Goal: Information Seeking & Learning: Learn about a topic

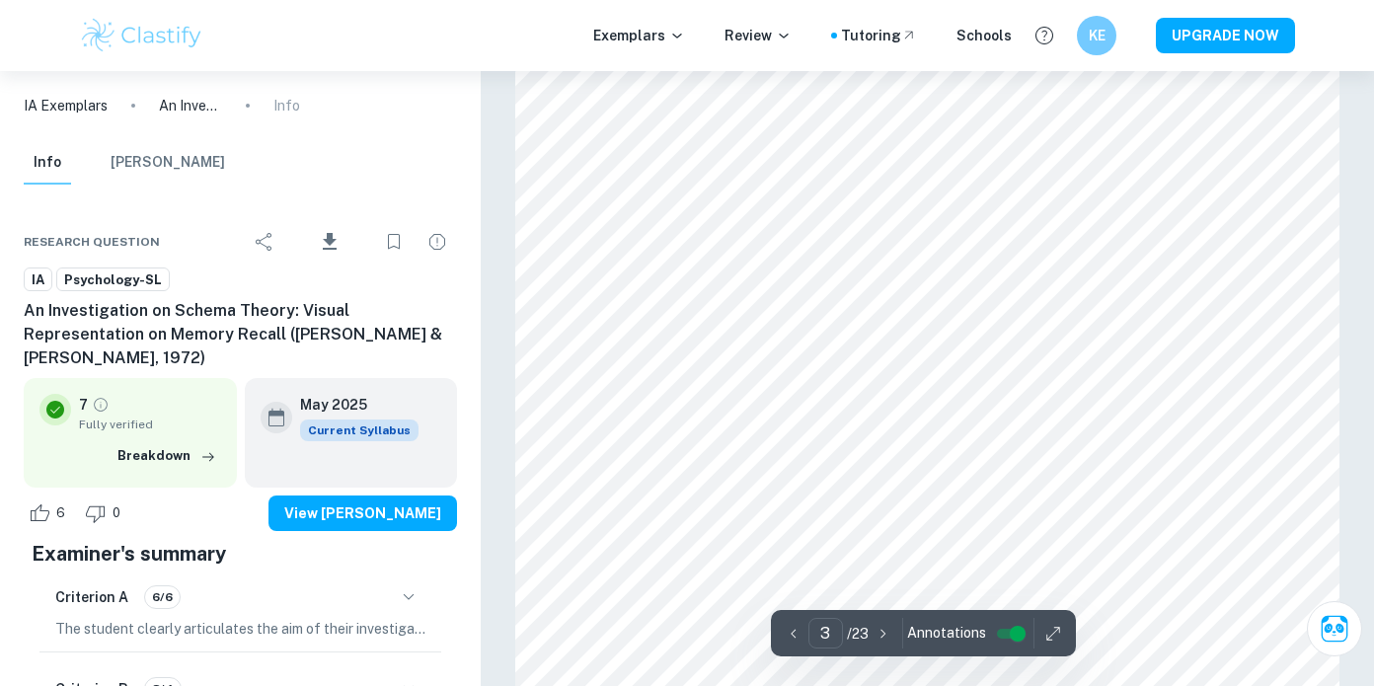
scroll to position [2664, 0]
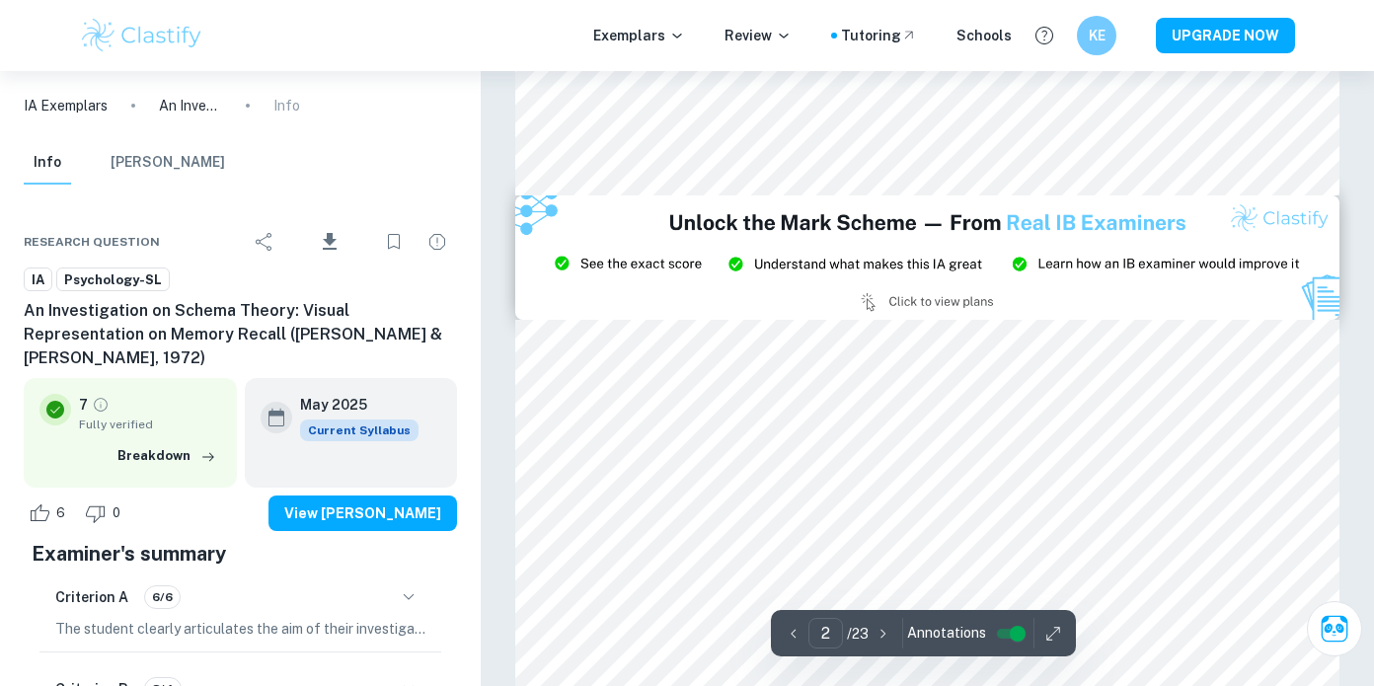
type input "3"
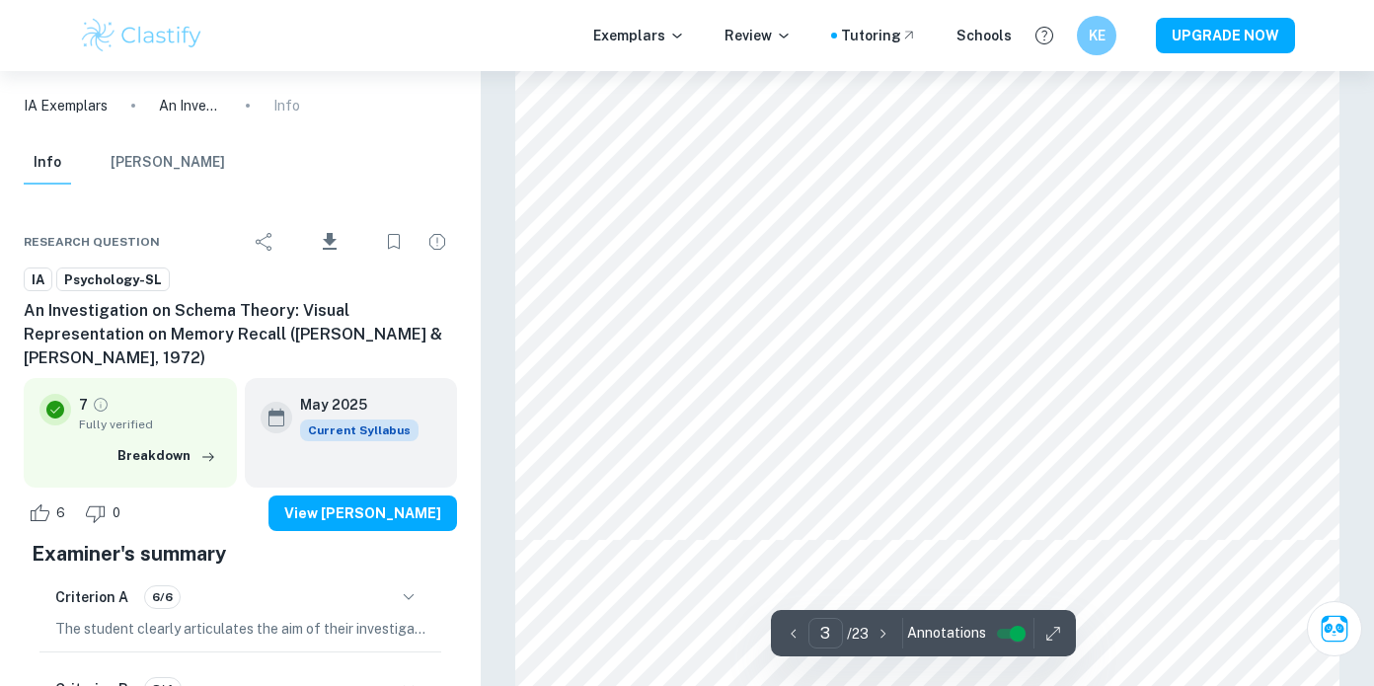
scroll to position [3417, 0]
click at [129, 24] on img at bounding box center [141, 35] width 125 height 39
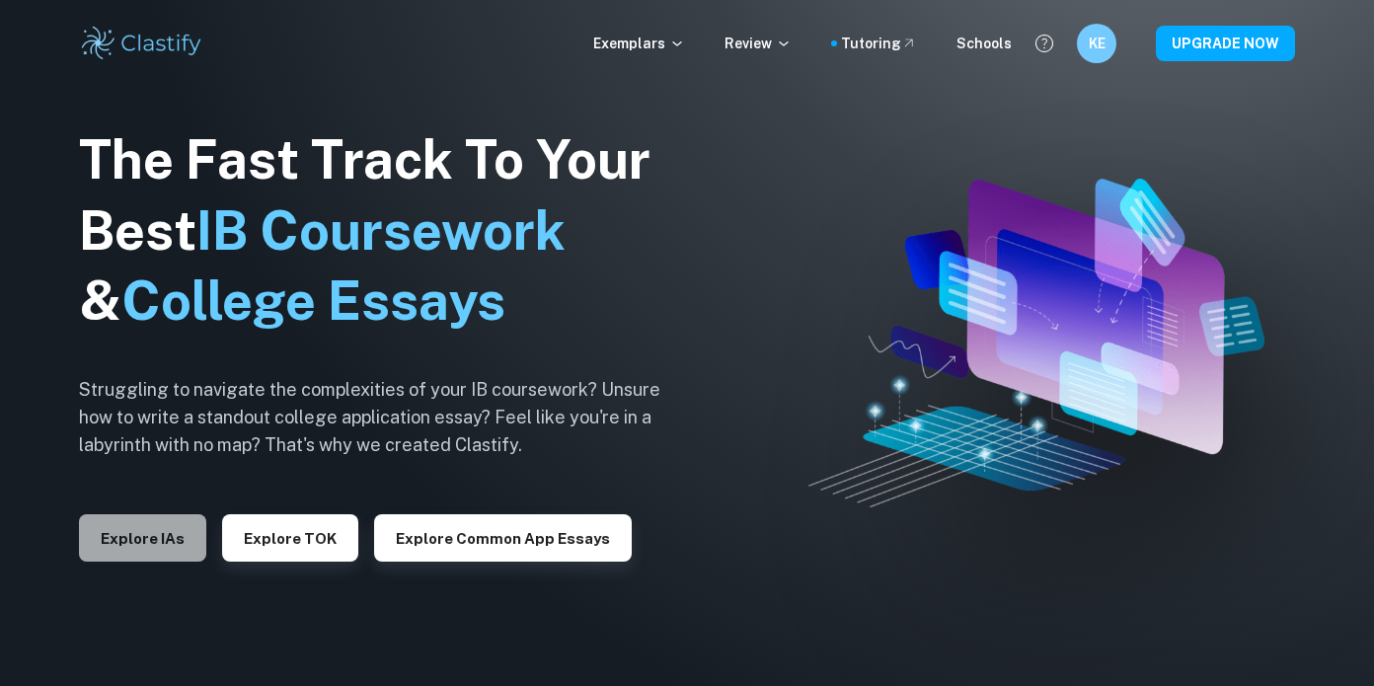
click at [172, 547] on button "Explore IAs" at bounding box center [142, 537] width 127 height 47
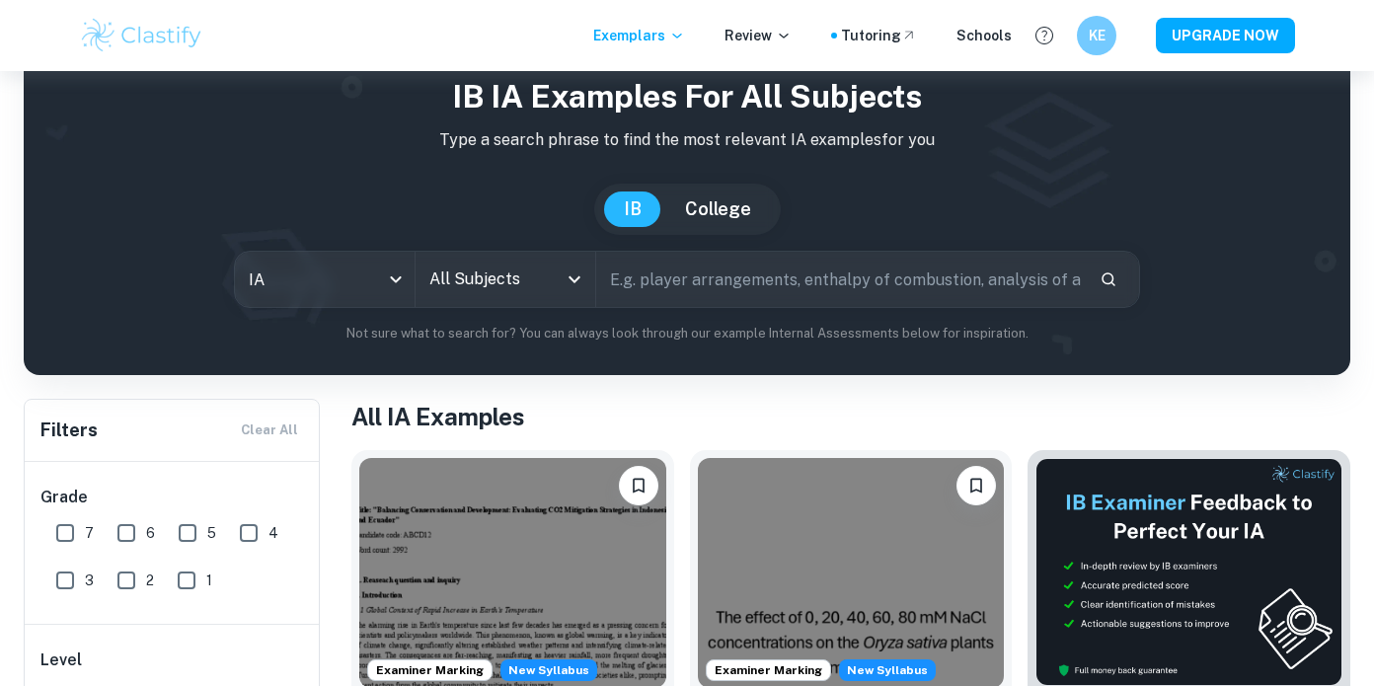
scroll to position [55, 0]
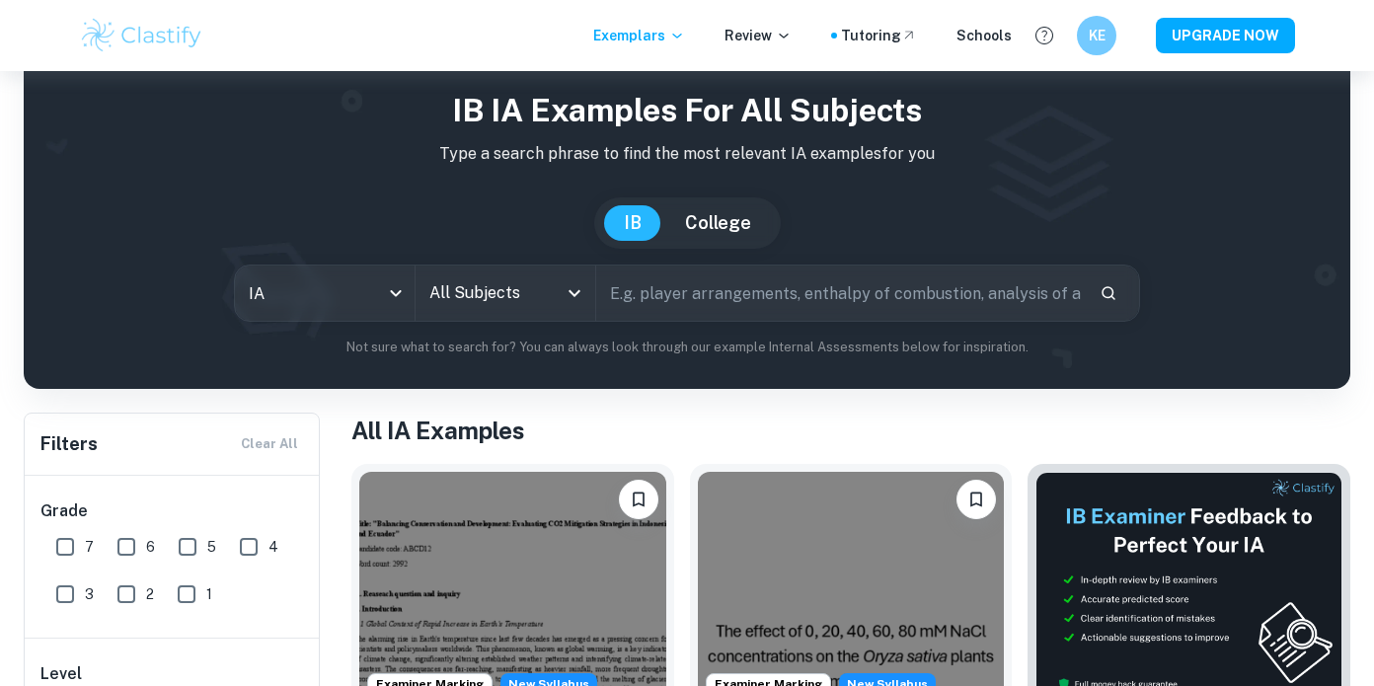
click at [573, 307] on div "All Subjects" at bounding box center [506, 293] width 180 height 55
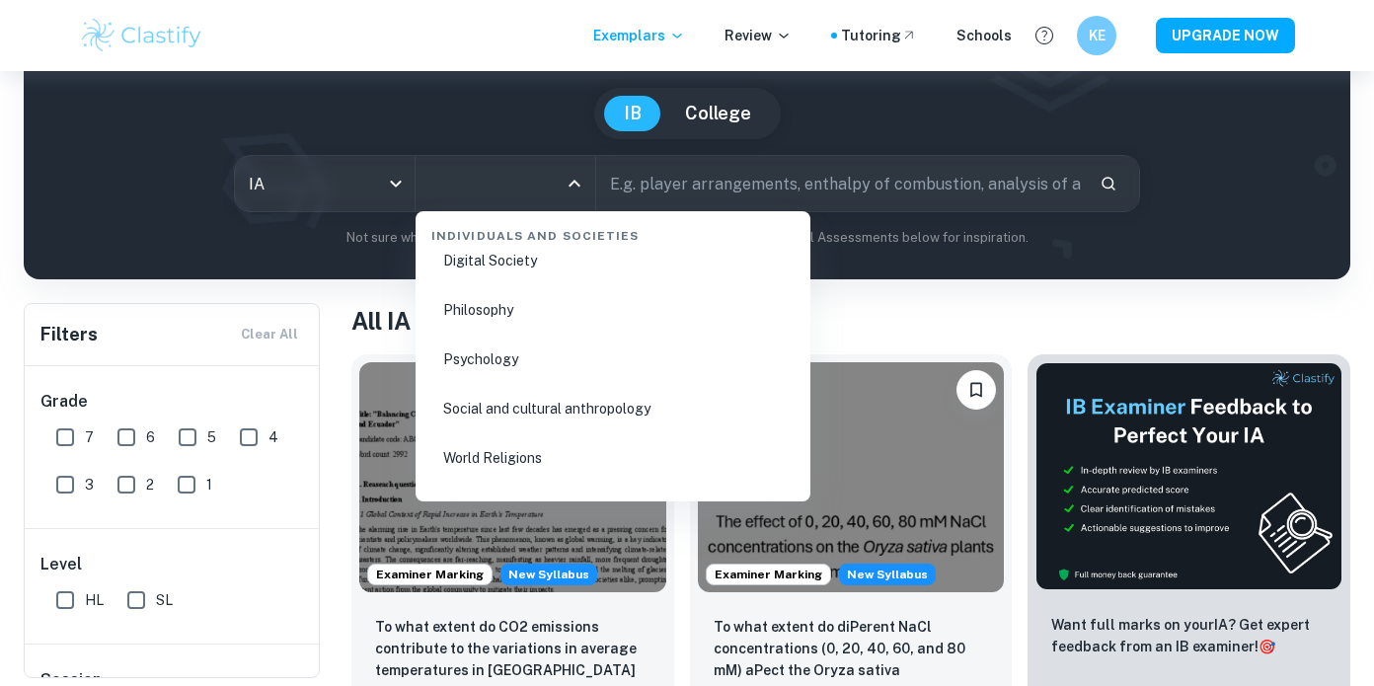
scroll to position [2811, 0]
click at [482, 358] on li "Psychology" at bounding box center [613, 361] width 379 height 45
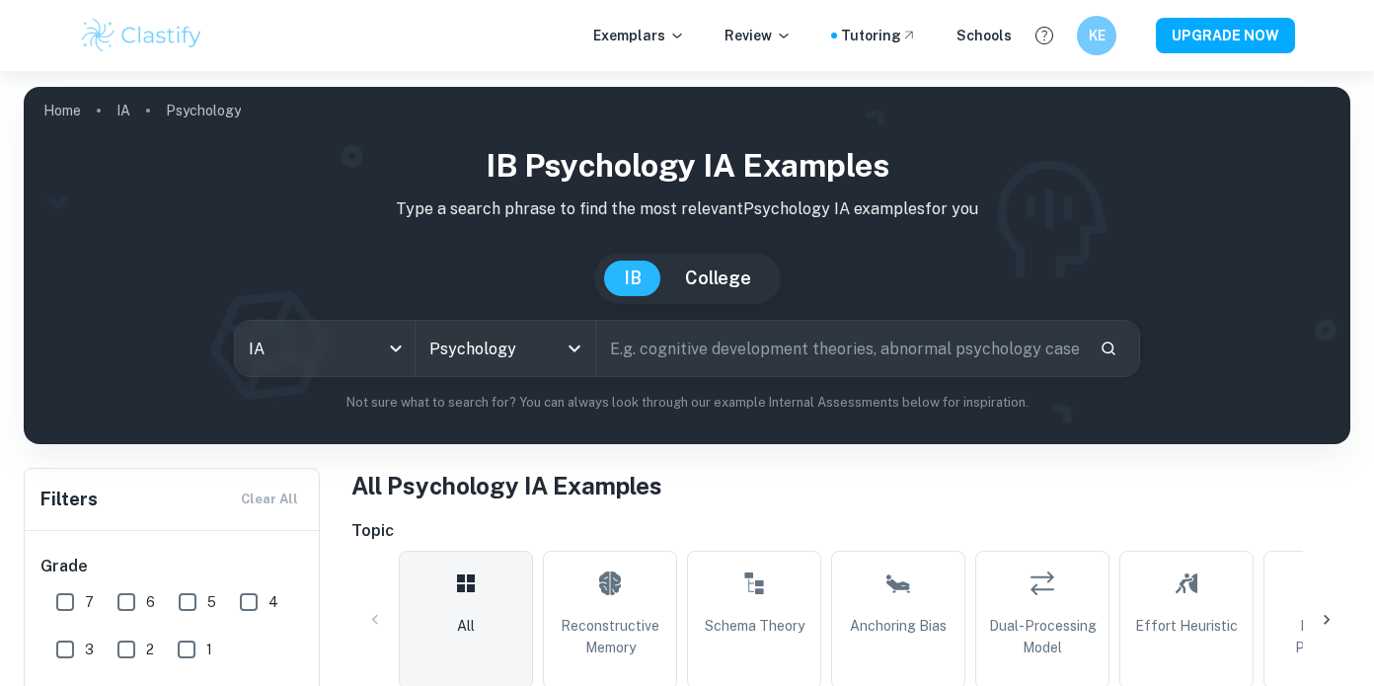
scroll to position [321, 0]
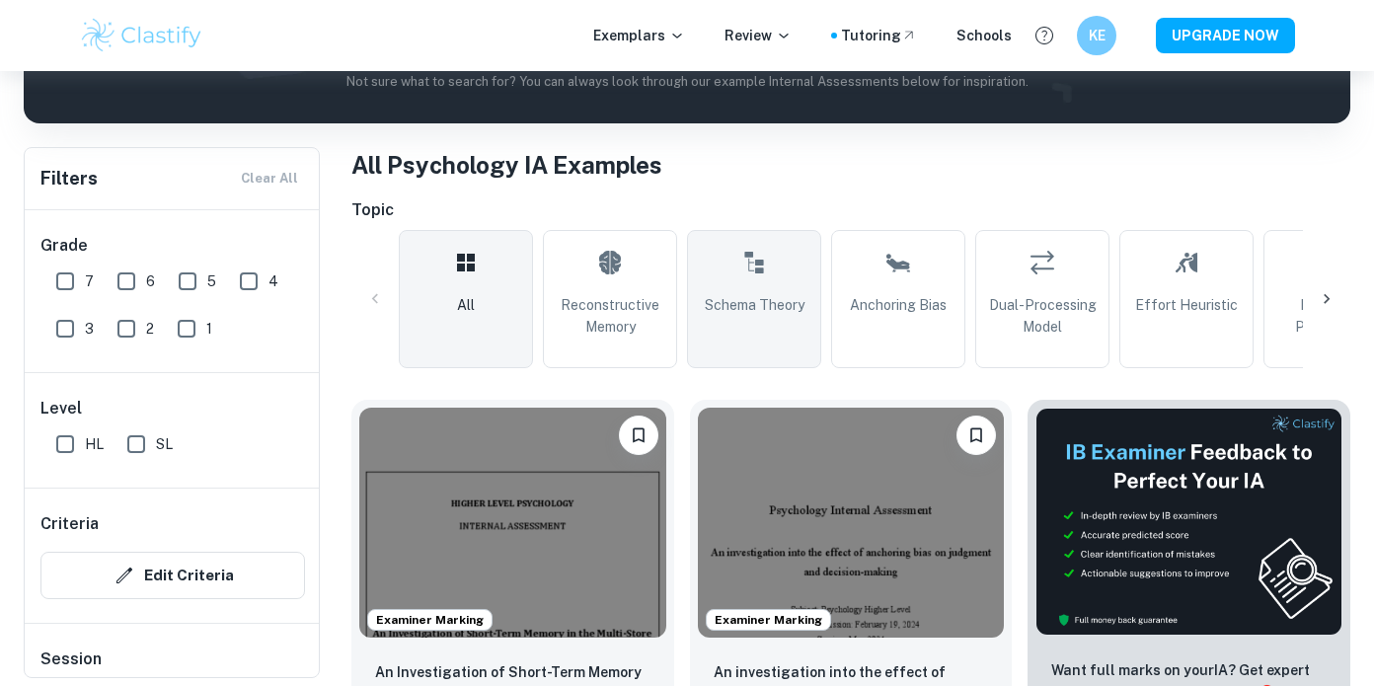
click at [774, 289] on link "Schema Theory" at bounding box center [754, 299] width 134 height 138
type input "Schema Theory"
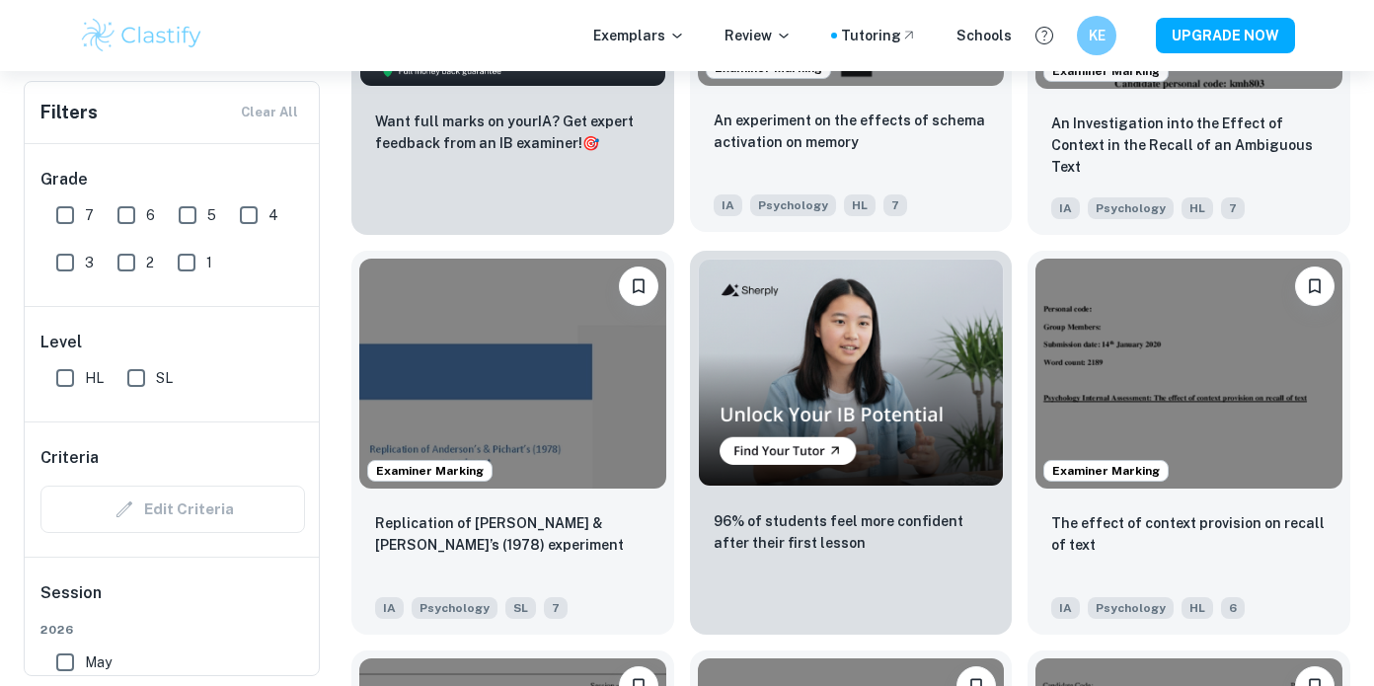
scroll to position [3142, 0]
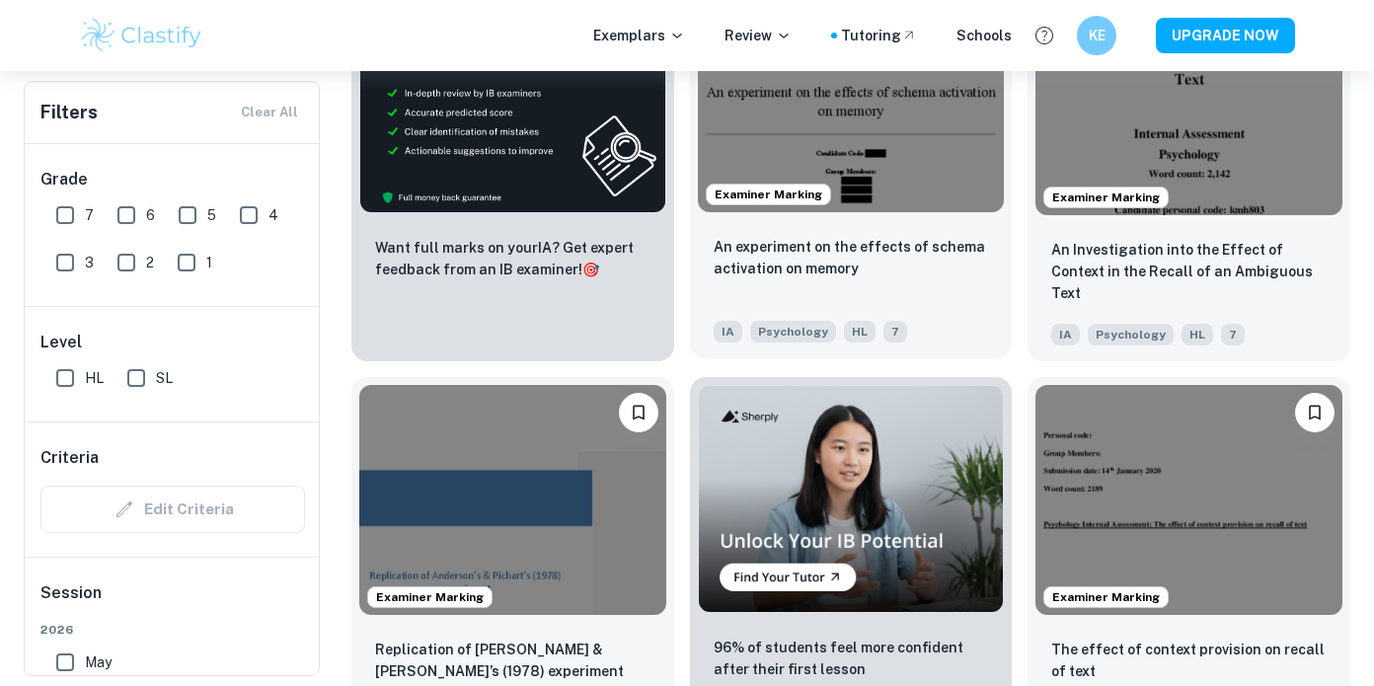
click at [946, 259] on p "An experiment on the effects of schema activation on memory" at bounding box center [851, 257] width 275 height 43
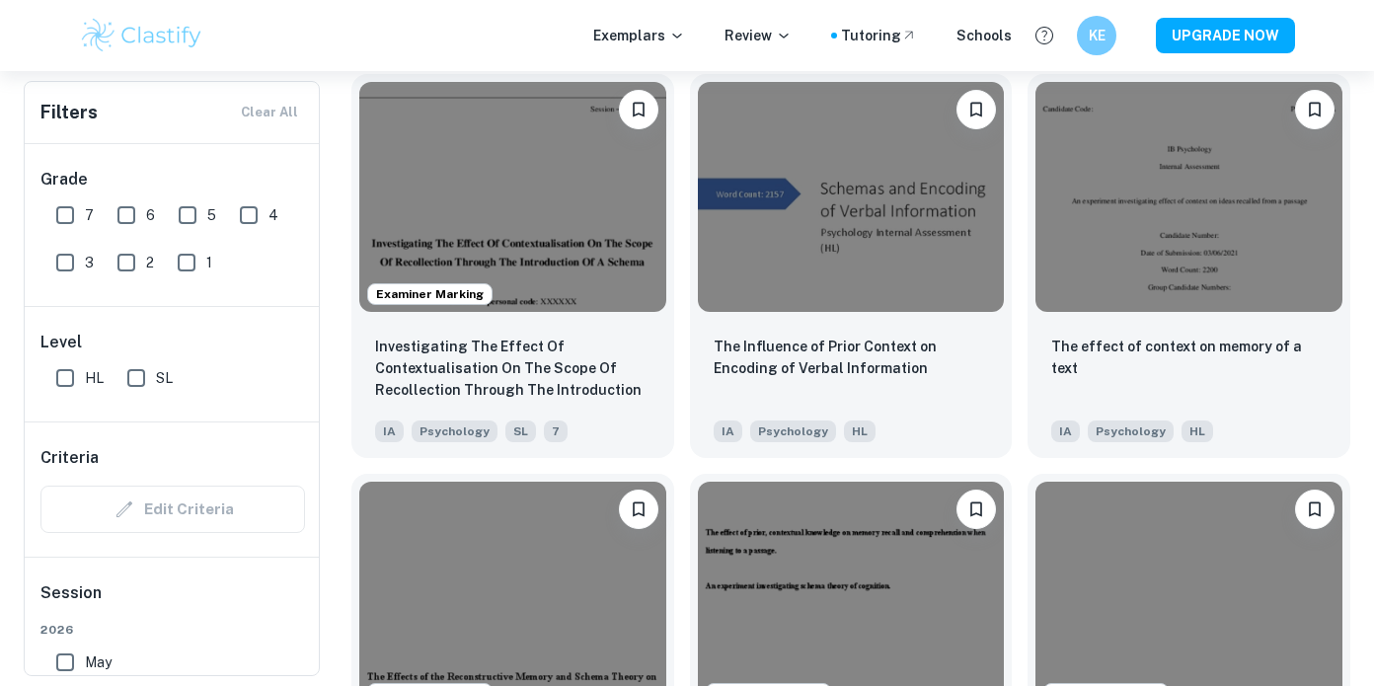
scroll to position [3828, 0]
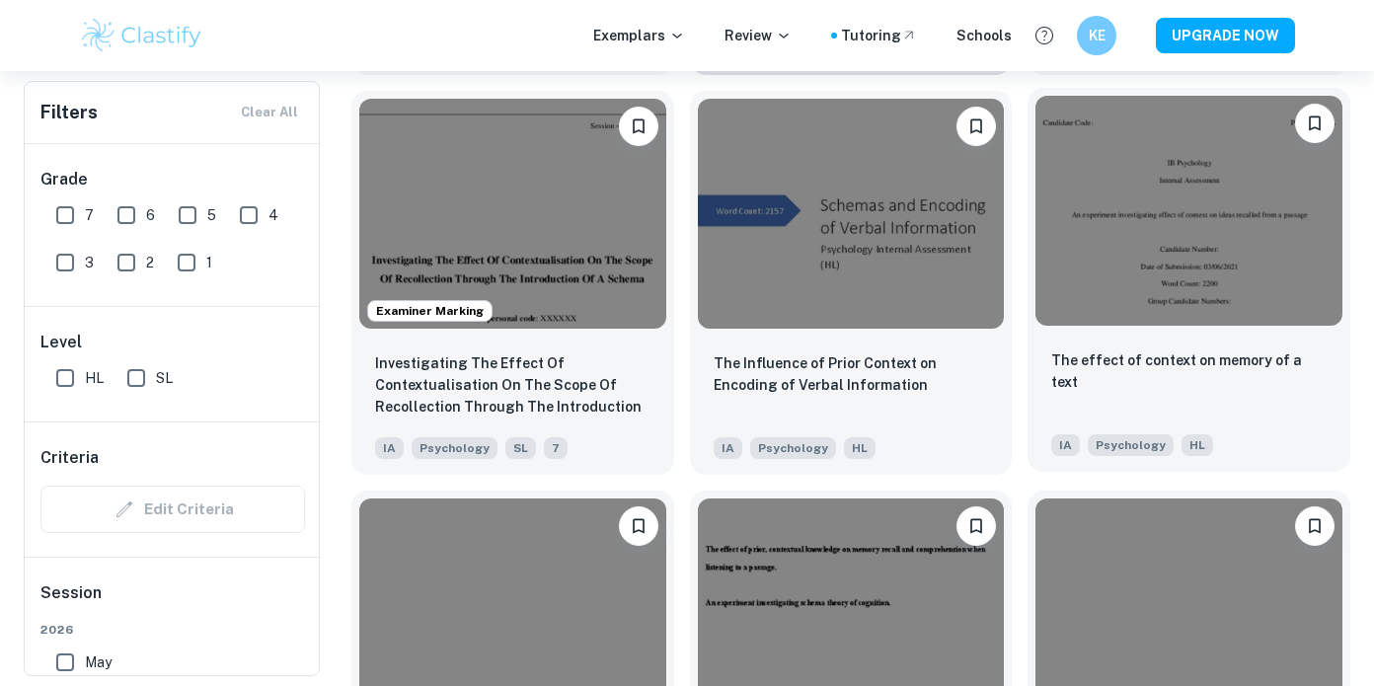
click at [1186, 343] on div "The effect of context on memory of a text IA Psychology HL" at bounding box center [1189, 403] width 323 height 138
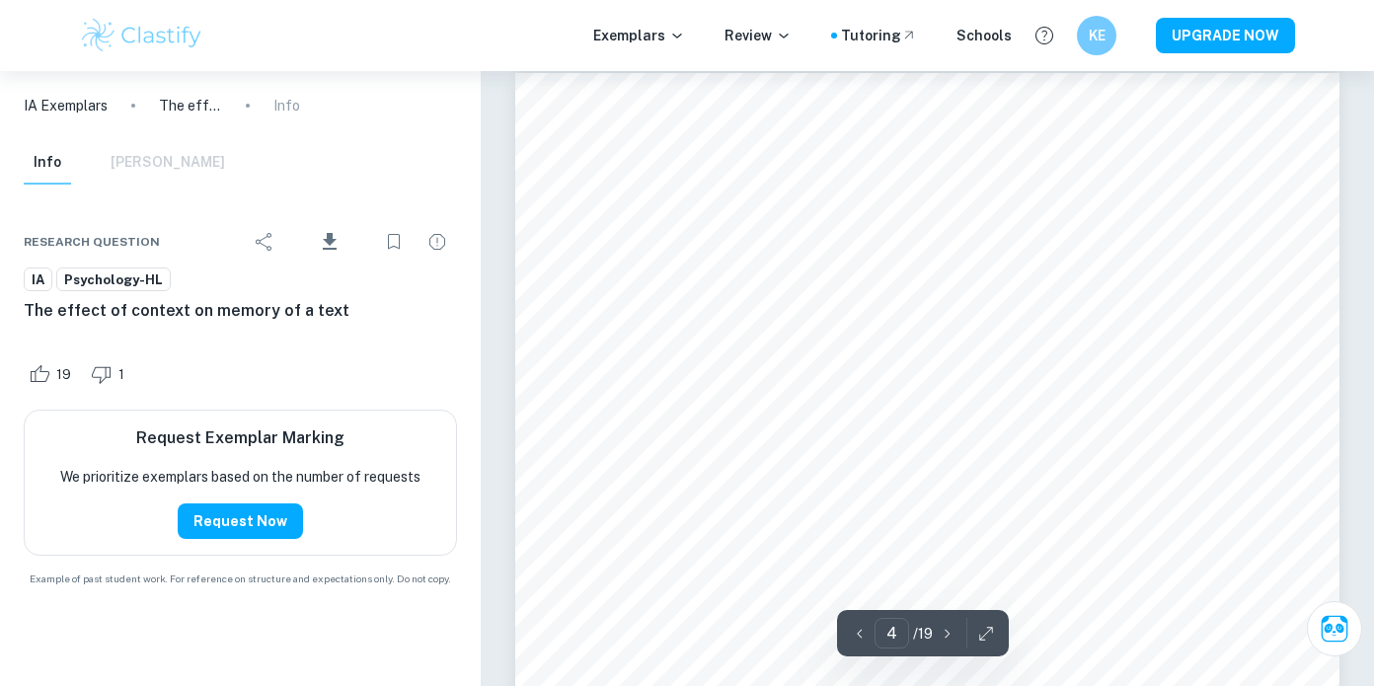
scroll to position [3489, 0]
type input "3"
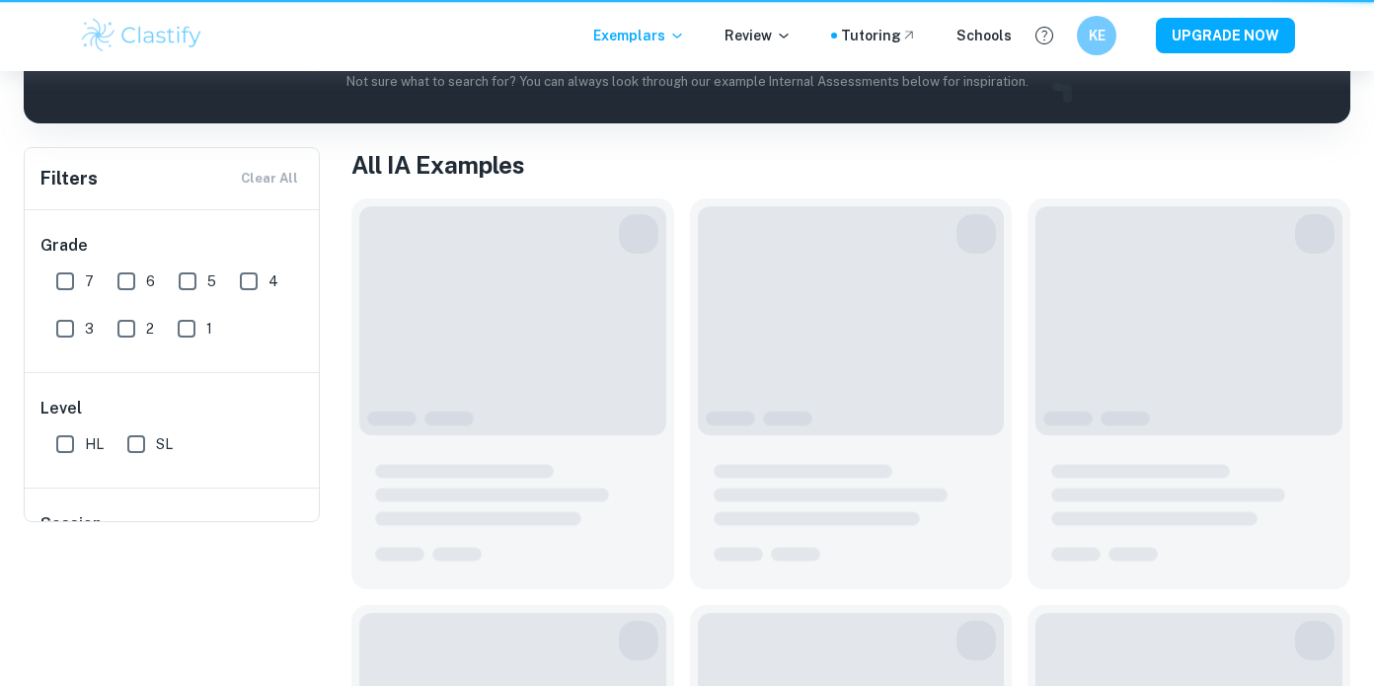
scroll to position [165, 0]
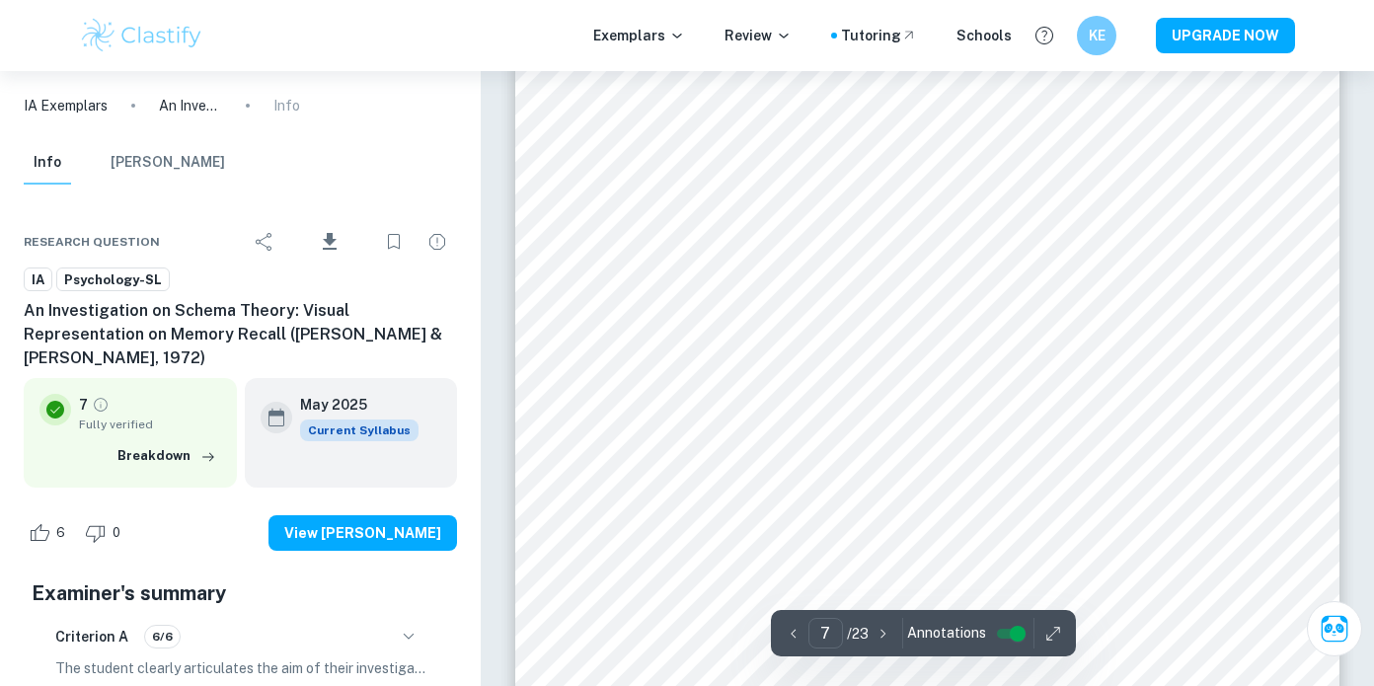
scroll to position [7363, 0]
type input "4"
